Goal: Task Accomplishment & Management: Complete application form

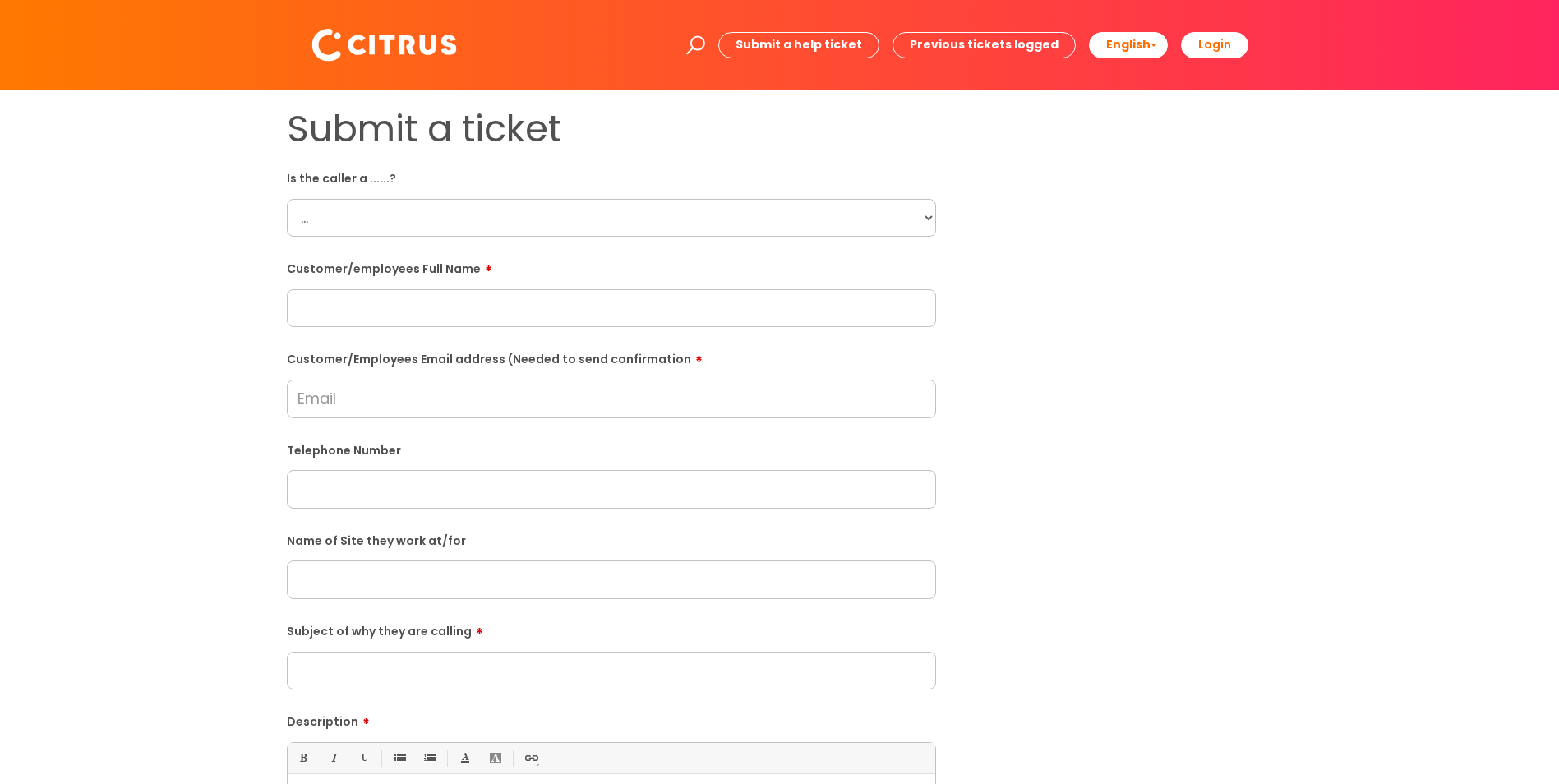
click at [325, 86] on select "... Citrus Customer Citrus Employee [DEMOGRAPHIC_DATA] Supplier" at bounding box center [611, 217] width 649 height 38
select select "Citrus Employee"
click at [287, 86] on select "... Citrus Customer Citrus Employee [DEMOGRAPHIC_DATA] Supplier" at bounding box center [611, 217] width 649 height 38
click at [391, 86] on input "text" at bounding box center [611, 308] width 649 height 38
paste input "[PERSON_NAME]"
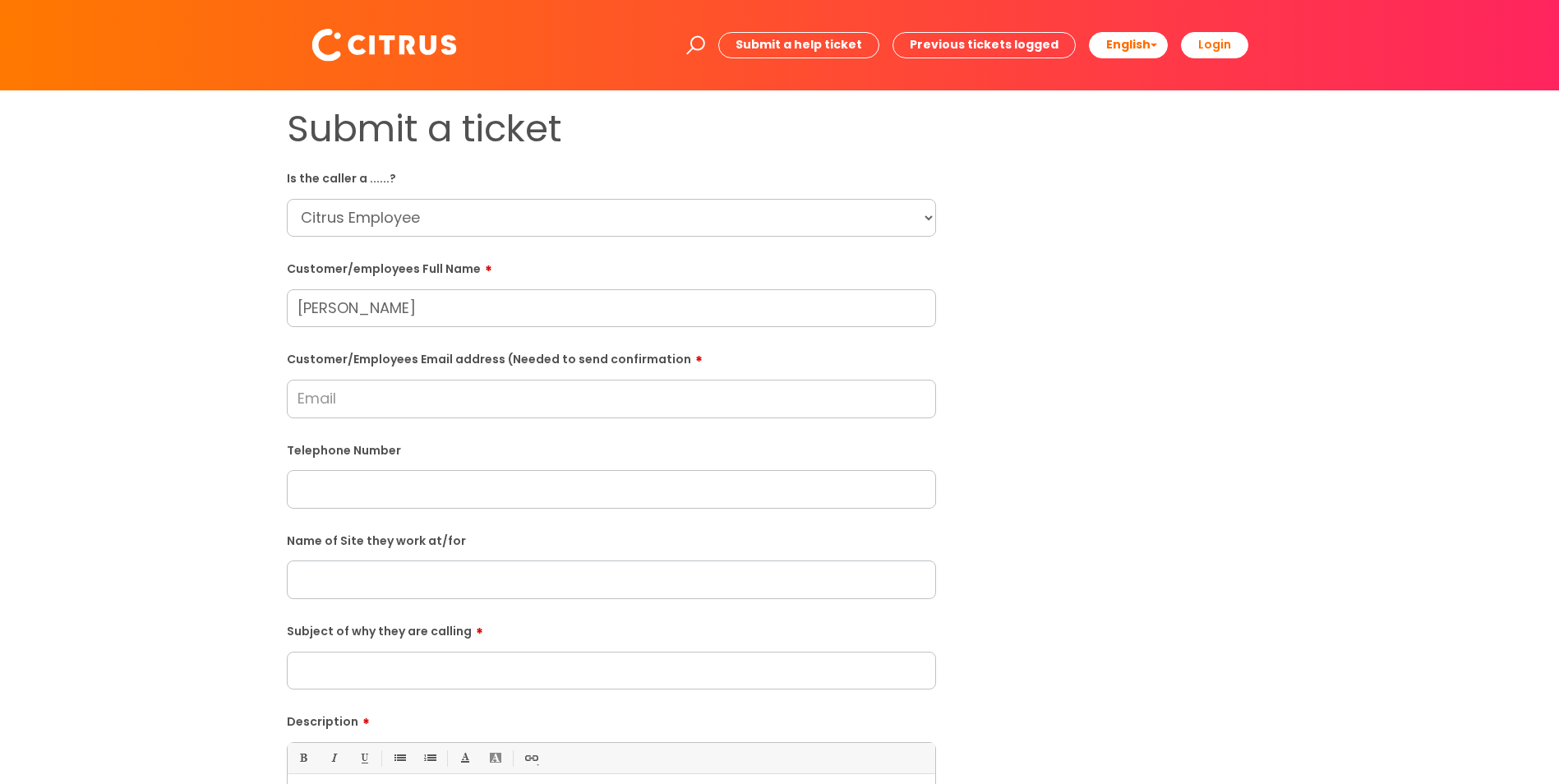
type input "[PERSON_NAME]"
click at [391, 86] on input "text" at bounding box center [611, 489] width 649 height 38
paste input "07400087415"
type input "07400087415"
click at [391, 86] on input "Customer/Employees Email address (Needed to send confirmation" at bounding box center [611, 398] width 649 height 38
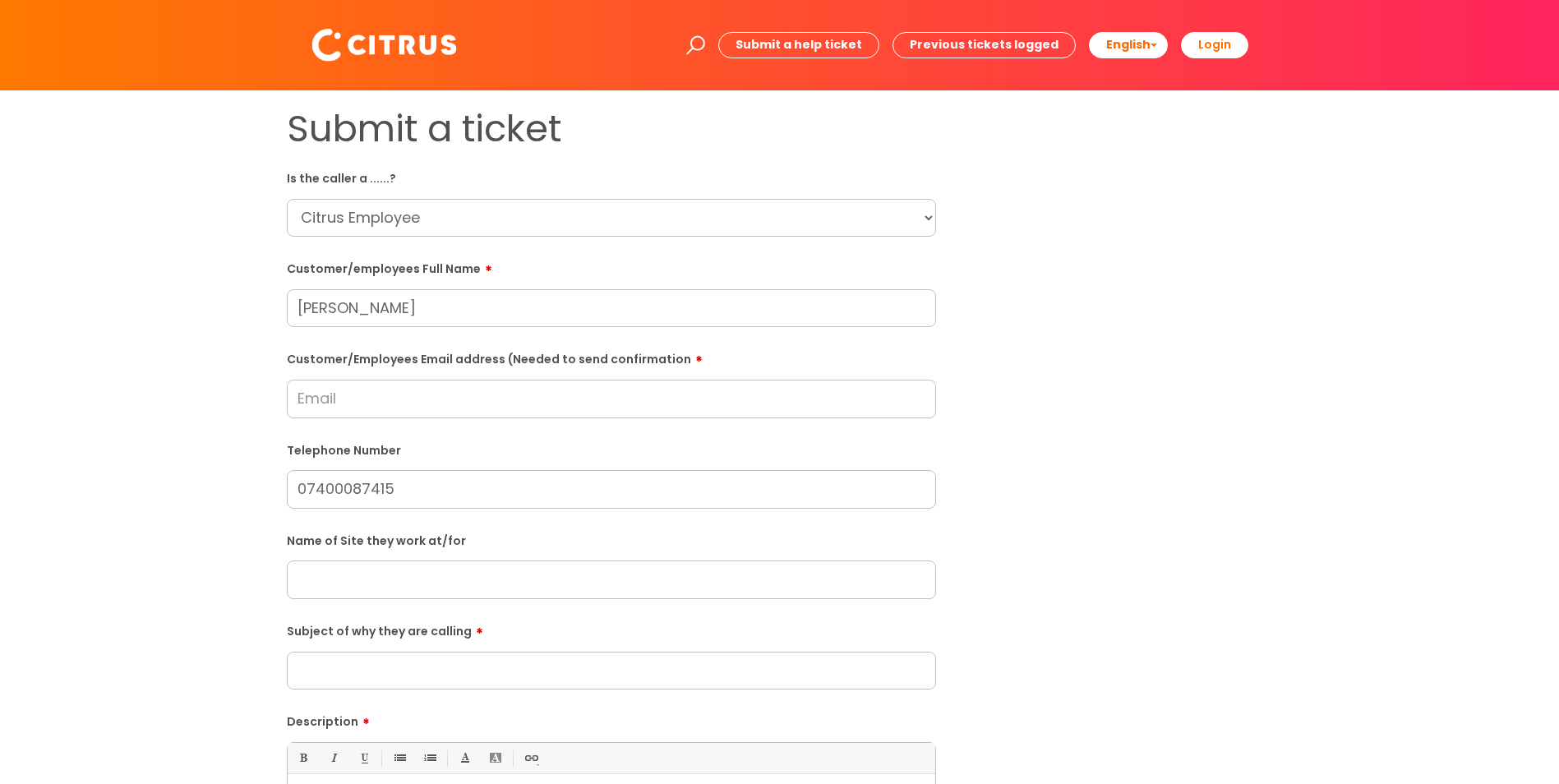
paste input "[EMAIL_ADDRESS][DOMAIN_NAME]"
type input "[EMAIL_ADDRESS][DOMAIN_NAME]"
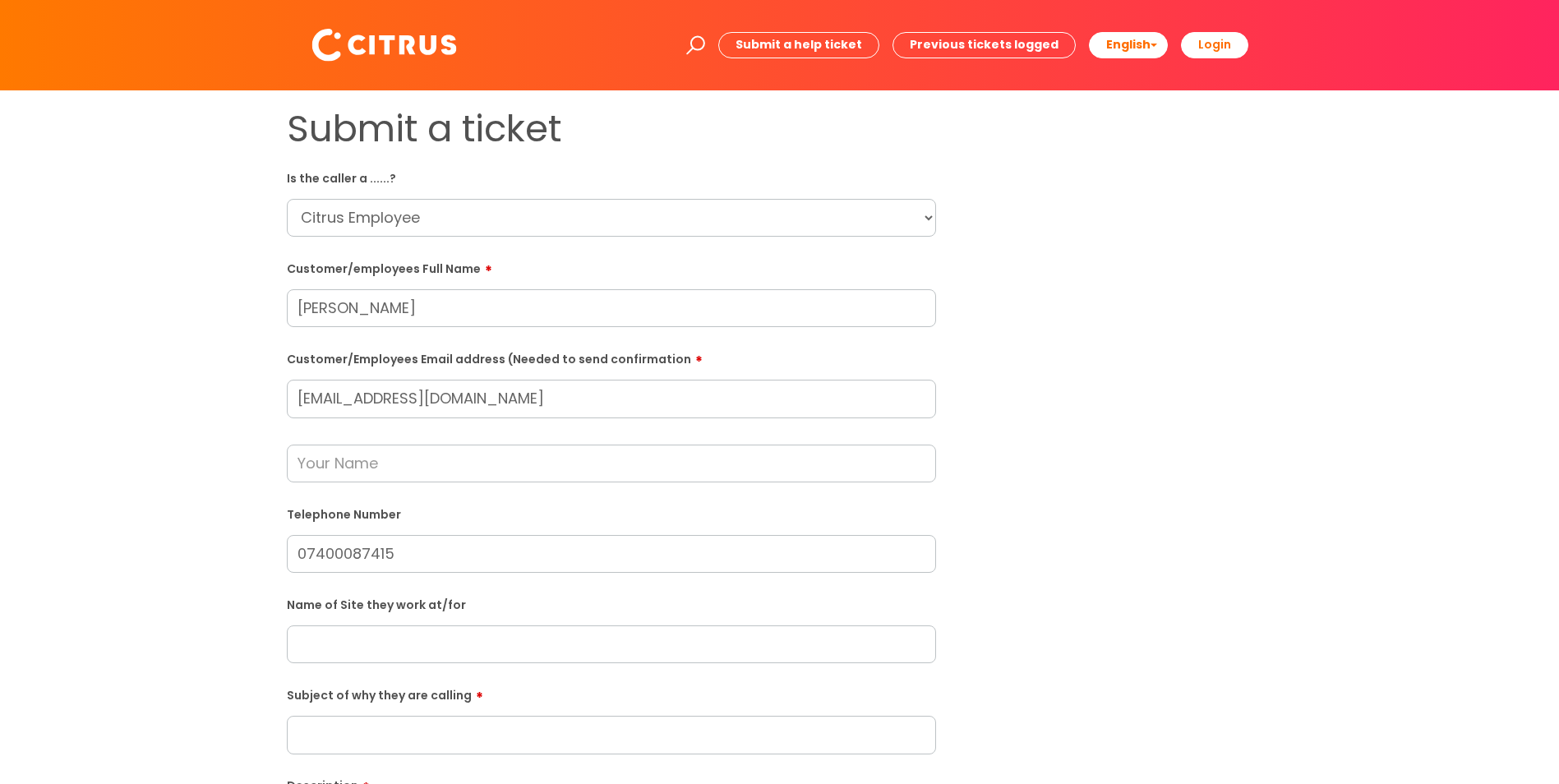
click at [391, 86] on div "Name of Site they work at/for" at bounding box center [611, 627] width 649 height 72
click at [391, 86] on input "text" at bounding box center [611, 644] width 649 height 38
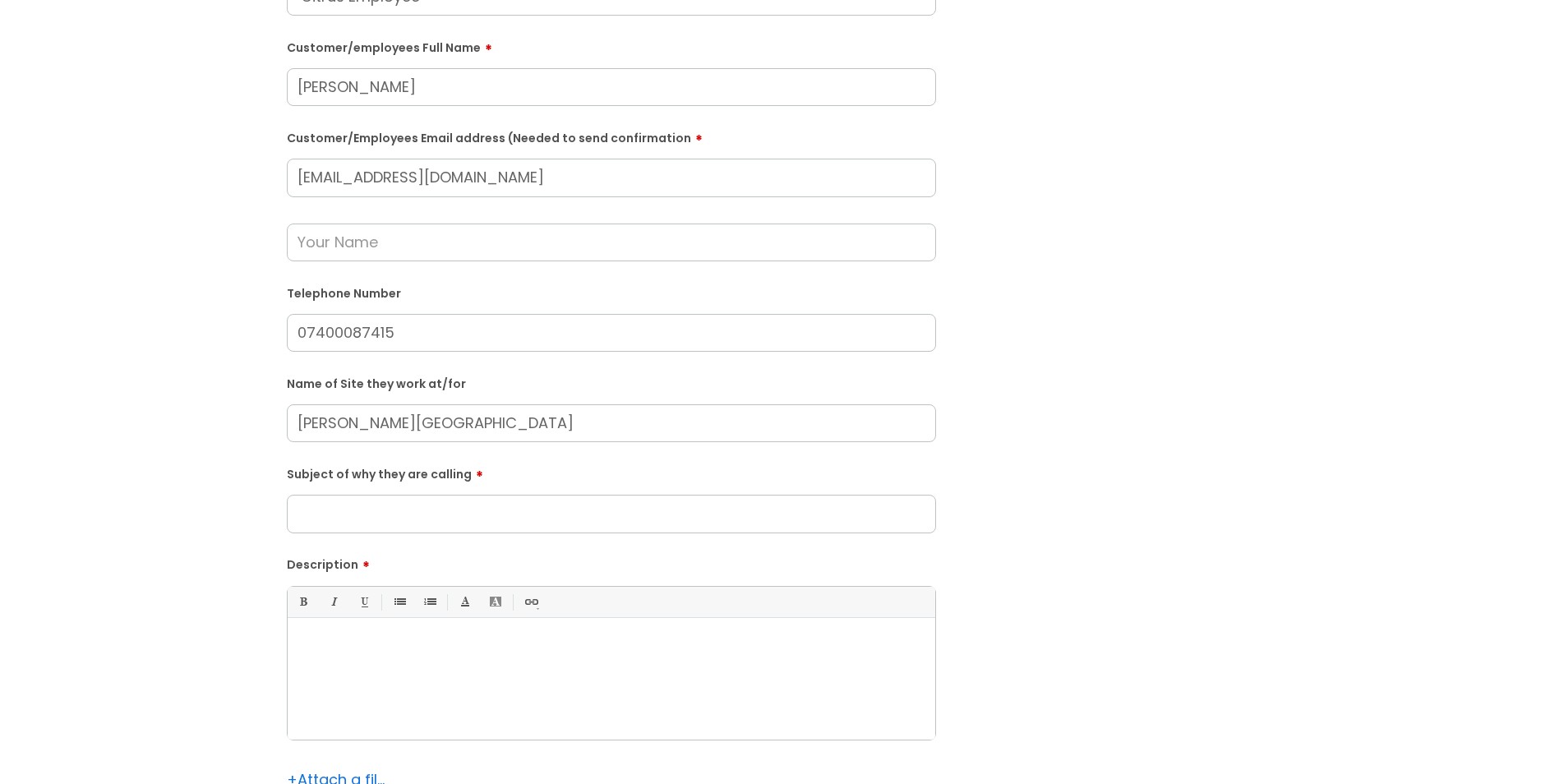
scroll to position [246, 0]
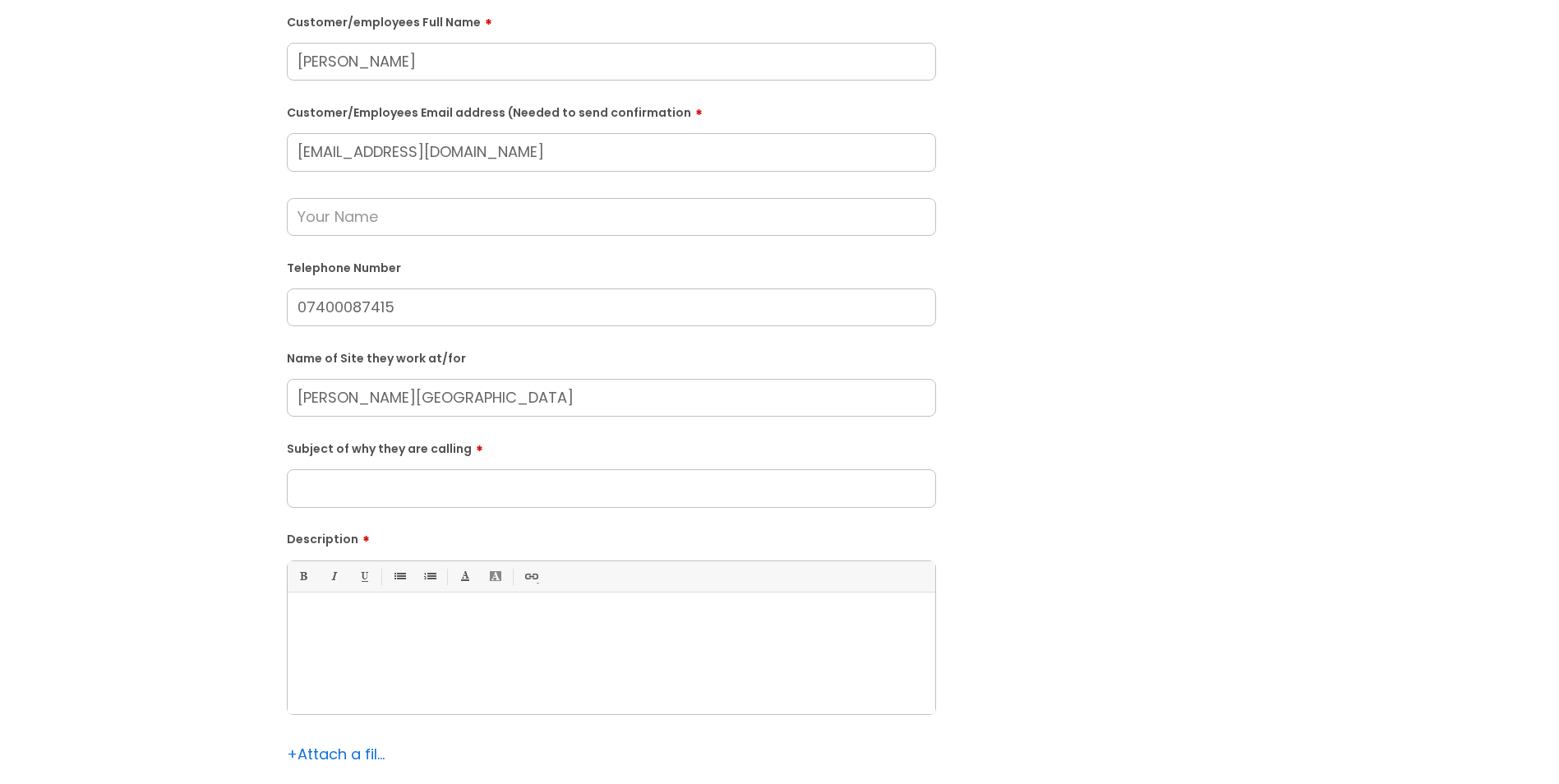
type input "[PERSON_NAME][GEOGRAPHIC_DATA]"
click at [391, 86] on input "Subject of why they are calling" at bounding box center [611, 488] width 649 height 38
type input "Clocking in"
click at [391, 86] on div at bounding box center [611, 657] width 647 height 113
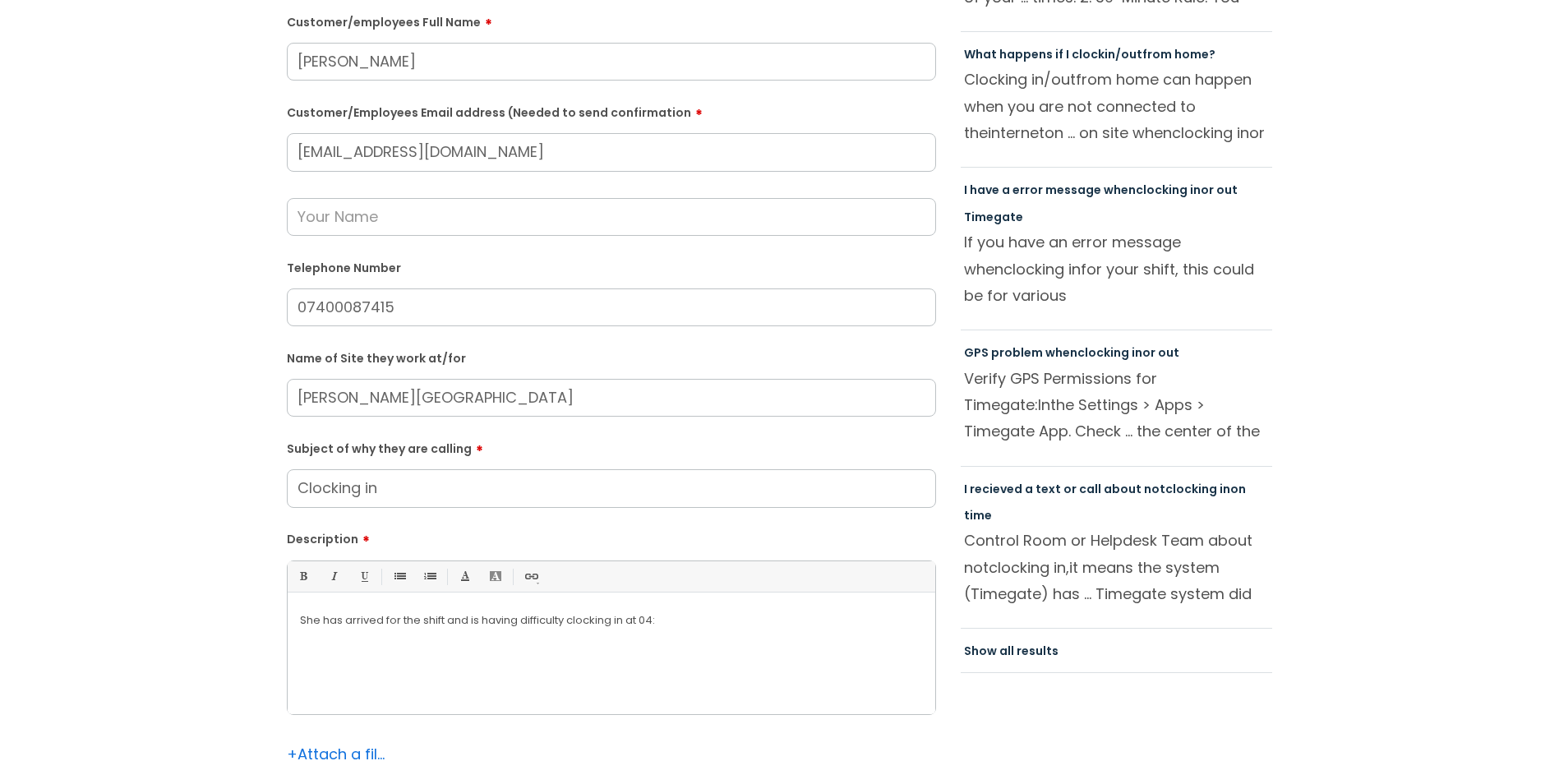
click at [391, 86] on div "She has arrived for the shift and is having difficulty clocking in at 04:" at bounding box center [611, 657] width 647 height 113
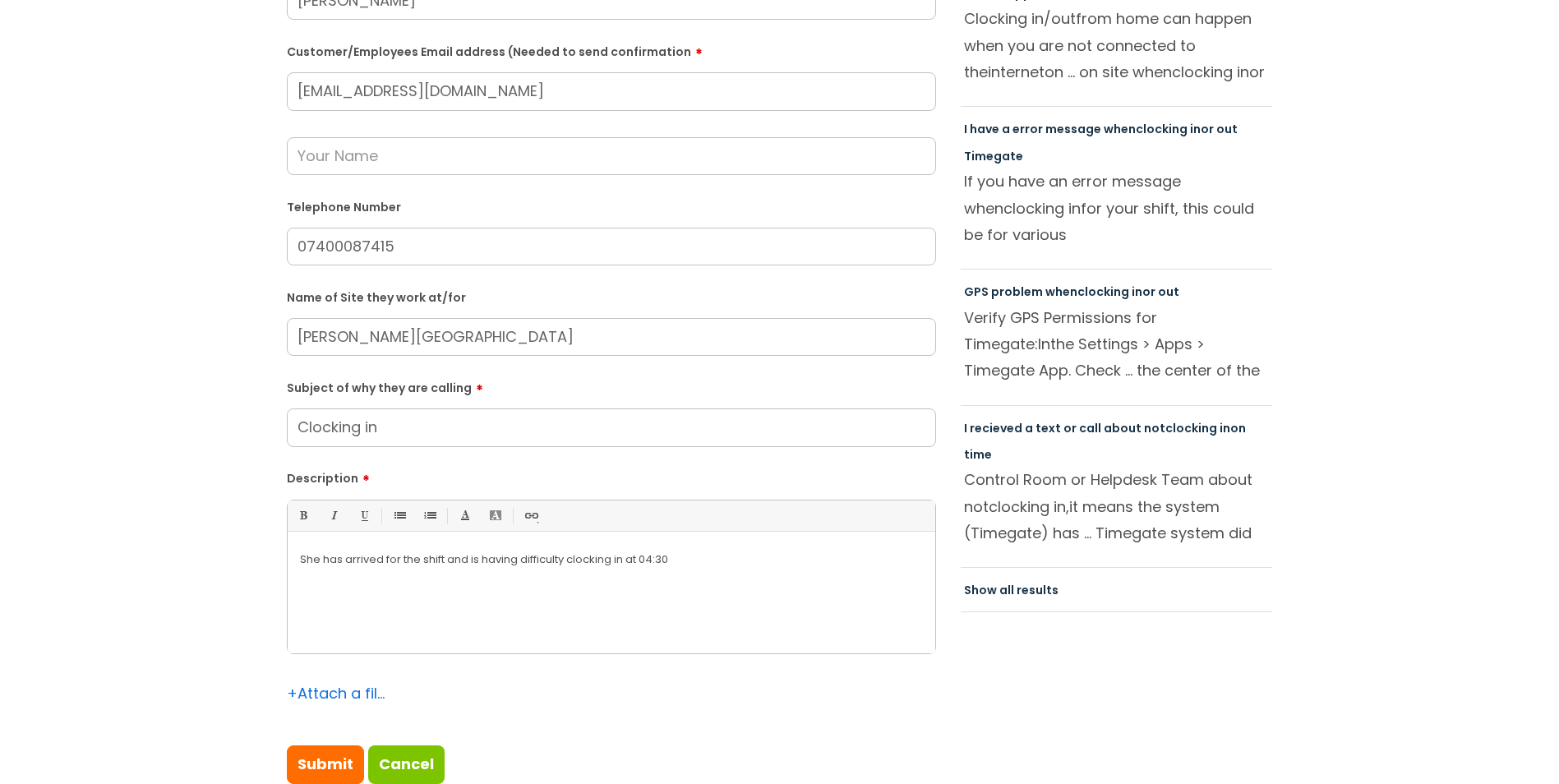
scroll to position [493, 0]
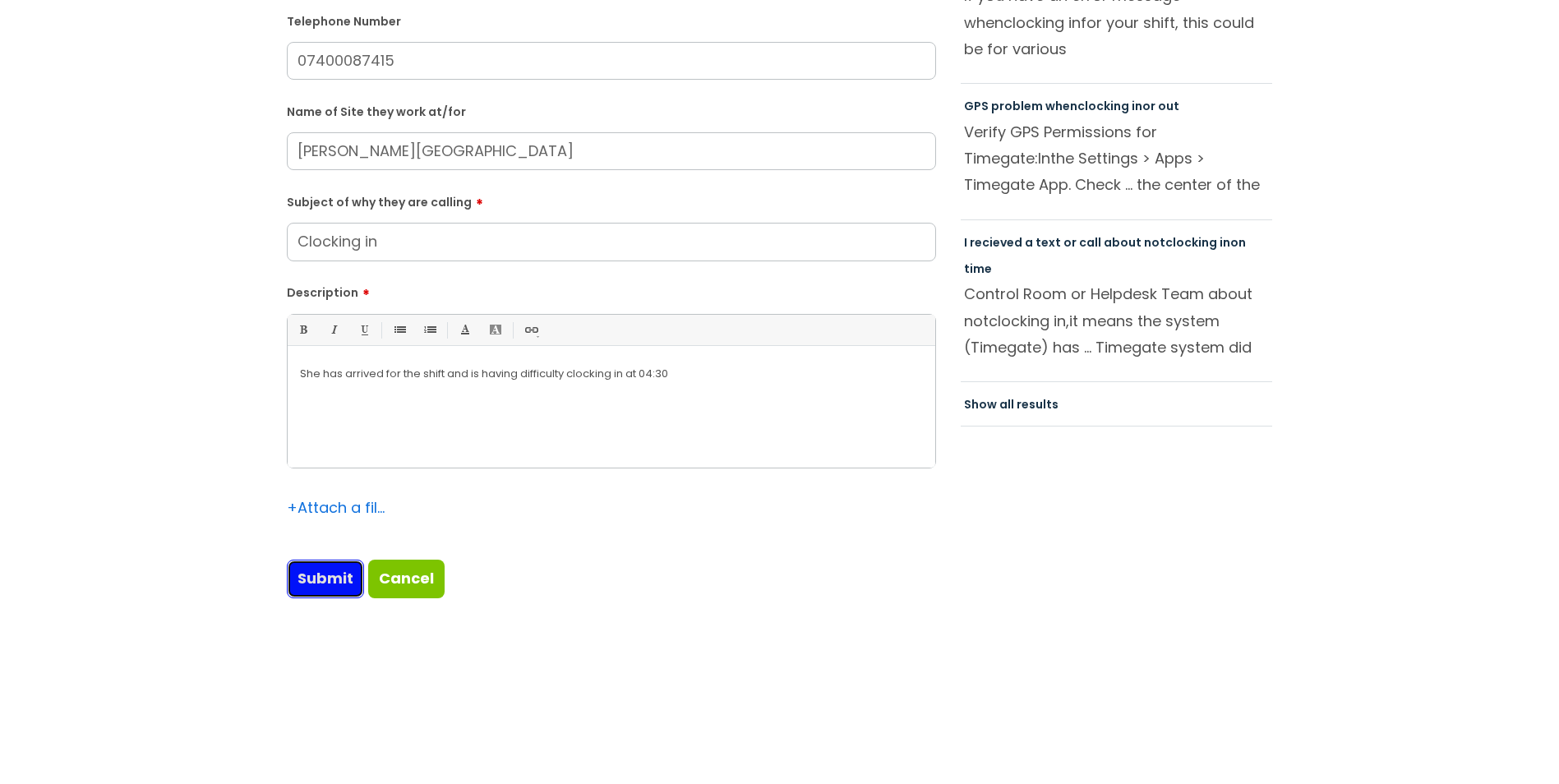
click at [301, 86] on input "Submit" at bounding box center [325, 579] width 77 height 38
type input "Please Wait..."
